Goal: Task Accomplishment & Management: Manage account settings

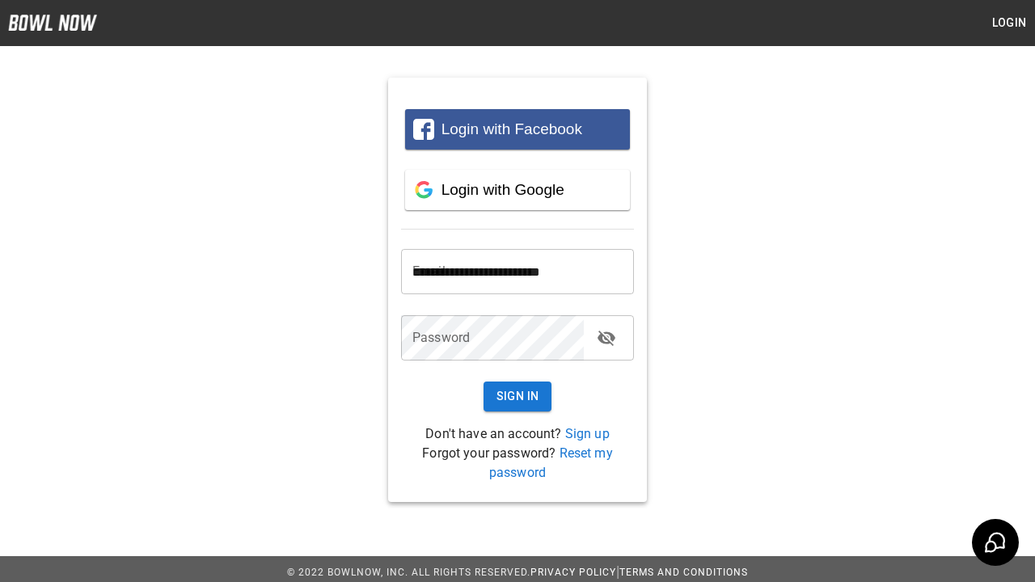
type input "**********"
click at [517, 396] on button "Sign In" at bounding box center [517, 397] width 69 height 30
